Goal: Entertainment & Leisure: Browse casually

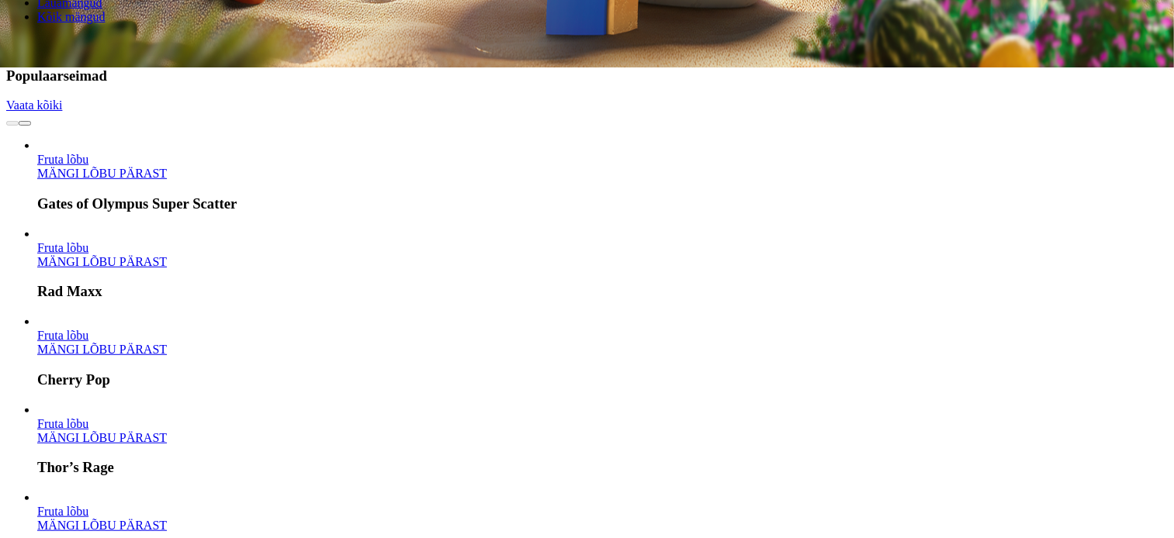
scroll to position [471, 0]
click at [167, 167] on link "MÄNGI LÕBU PÄRAST" at bounding box center [102, 173] width 130 height 13
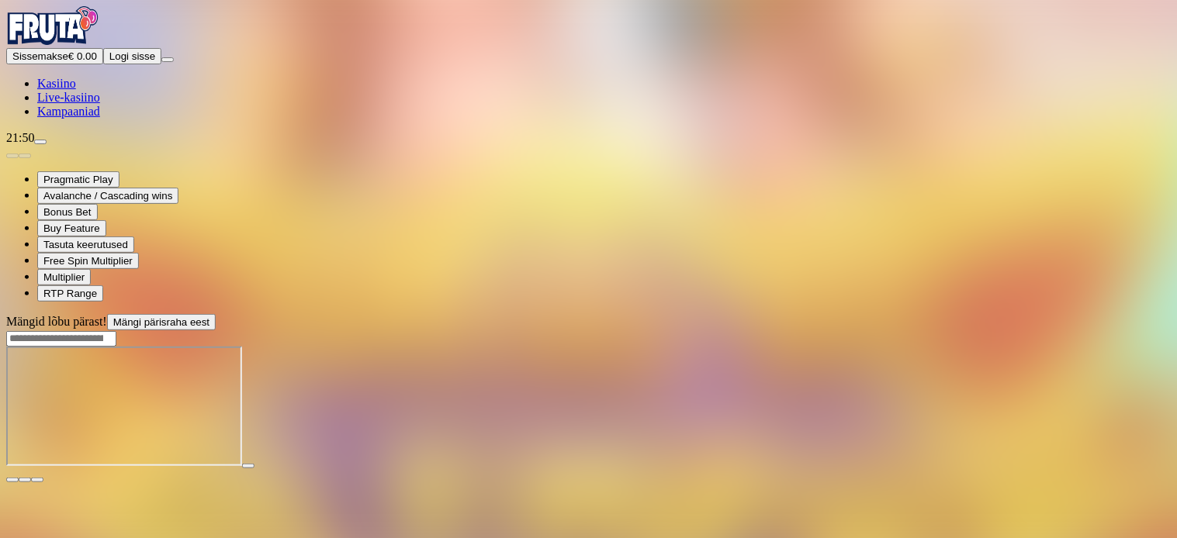
click at [37, 480] on span "fullscreen icon" at bounding box center [37, 480] width 0 height 0
click at [116, 331] on input "Search" at bounding box center [61, 339] width 110 height 16
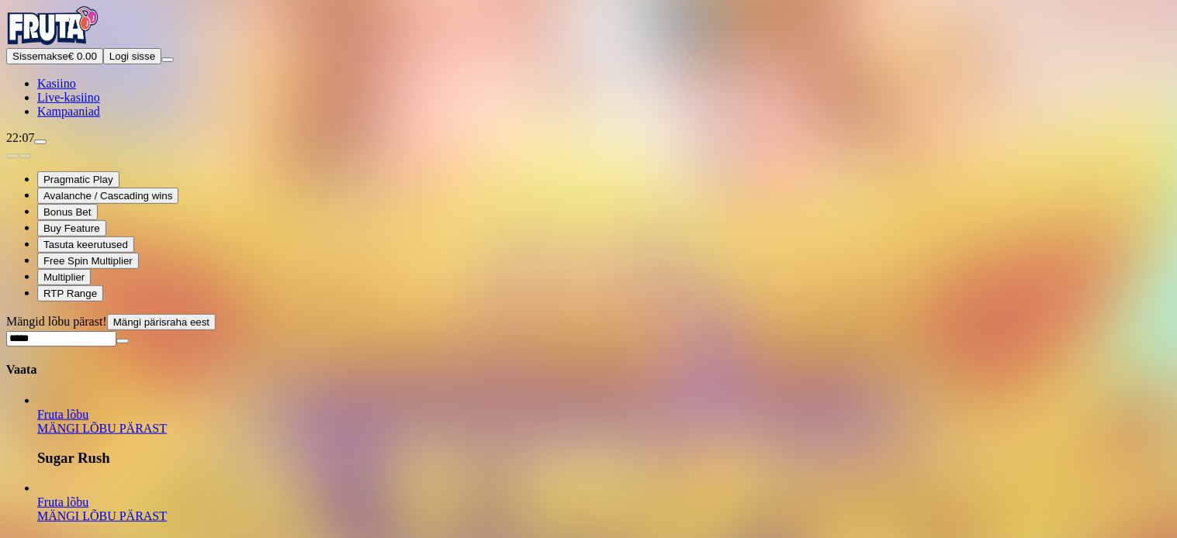
type input "*****"
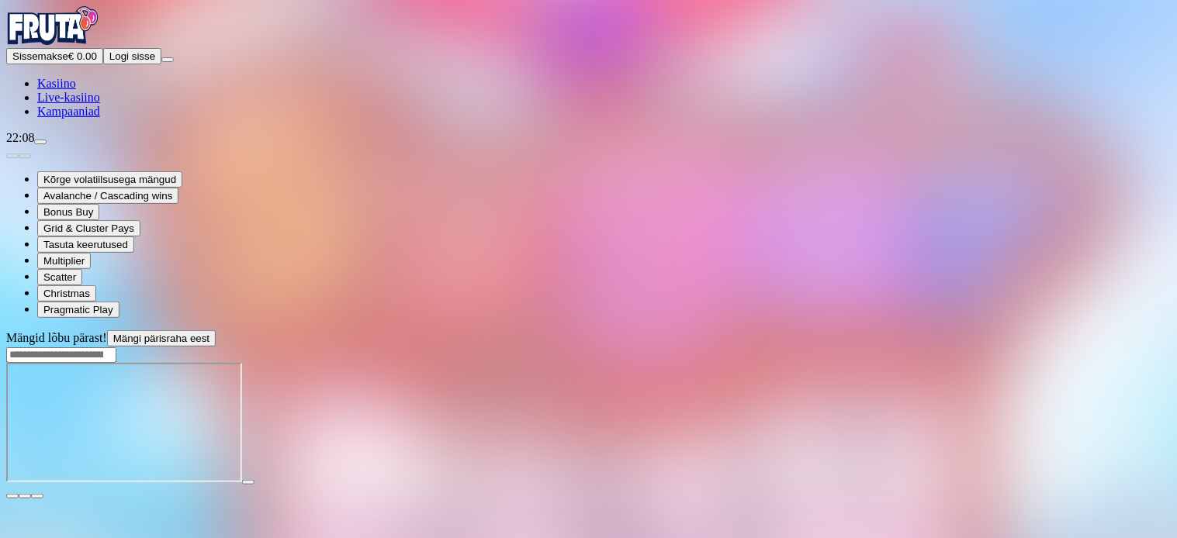
click at [37, 497] on span "fullscreen icon" at bounding box center [37, 497] width 0 height 0
